Goal: Information Seeking & Learning: Learn about a topic

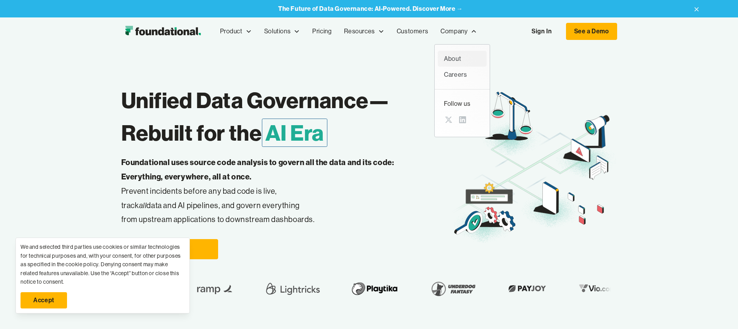
click at [444, 55] on div "About" at bounding box center [462, 59] width 36 height 10
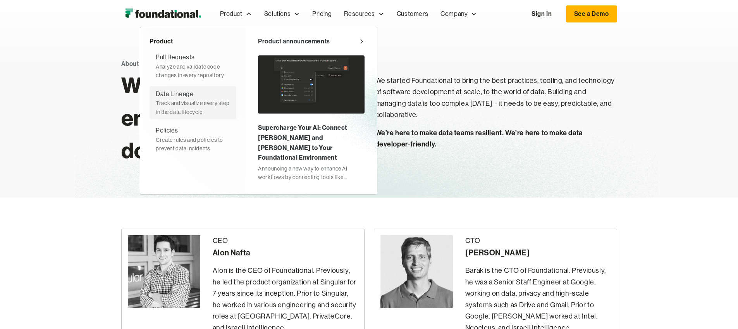
click at [156, 99] on div "Track and visualize every step in the data lifecycle" at bounding box center [193, 107] width 74 height 17
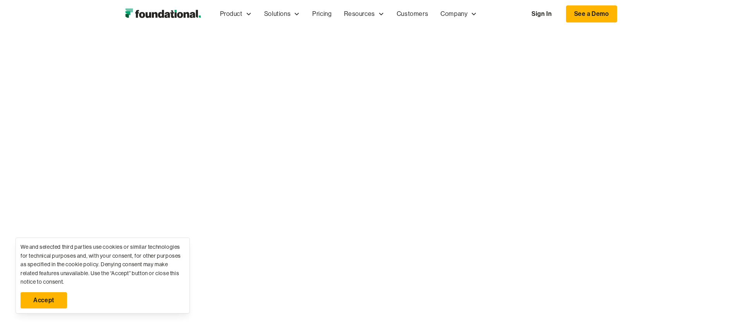
scroll to position [471, 0]
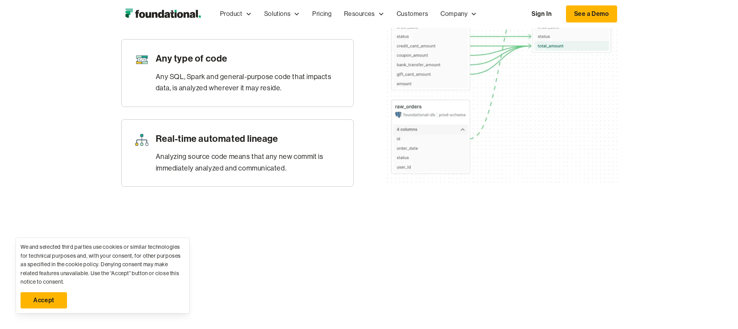
click at [58, 302] on link "Accept" at bounding box center [44, 300] width 47 height 16
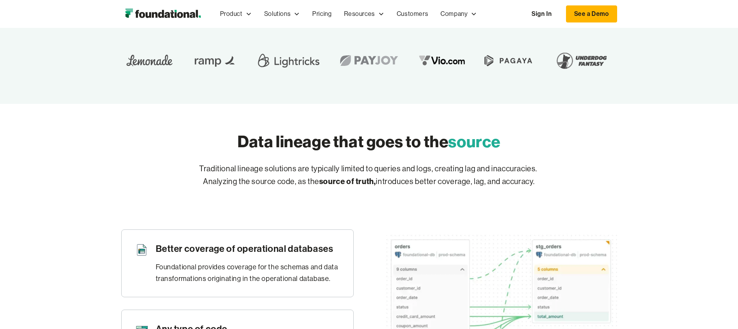
scroll to position [0, 0]
